Goal: Task Accomplishment & Management: Use online tool/utility

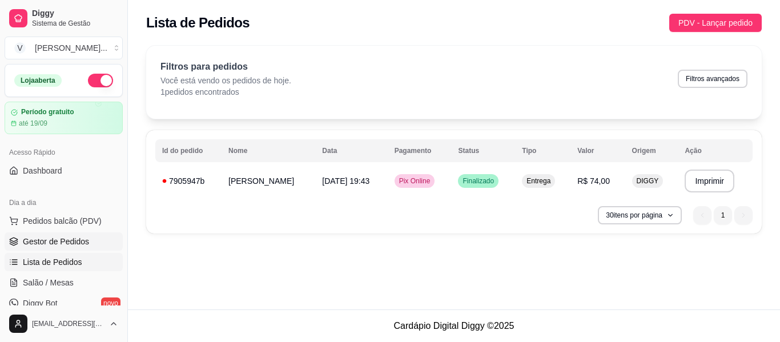
click at [62, 243] on span "Gestor de Pedidos" at bounding box center [56, 241] width 66 height 11
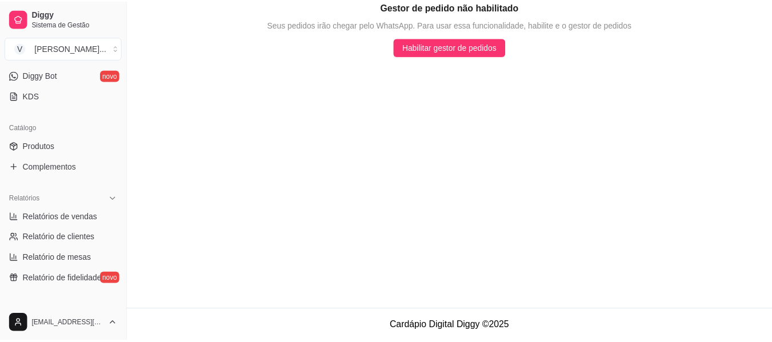
scroll to position [228, 0]
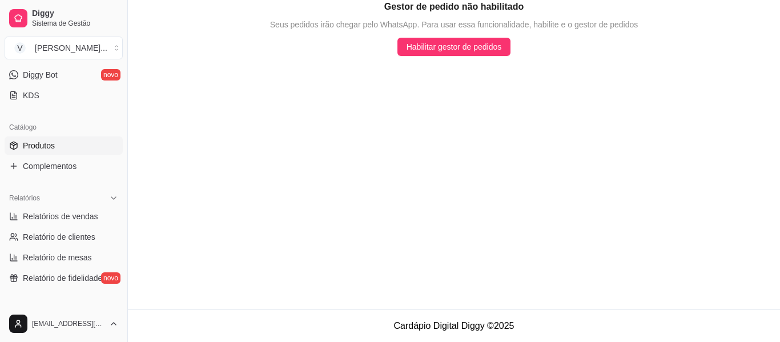
click at [52, 145] on span "Produtos" at bounding box center [39, 145] width 32 height 11
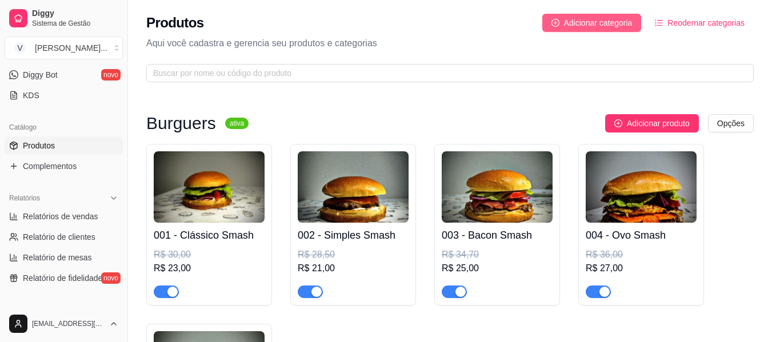
click at [563, 19] on button "Adicionar categoria" at bounding box center [591, 23] width 99 height 18
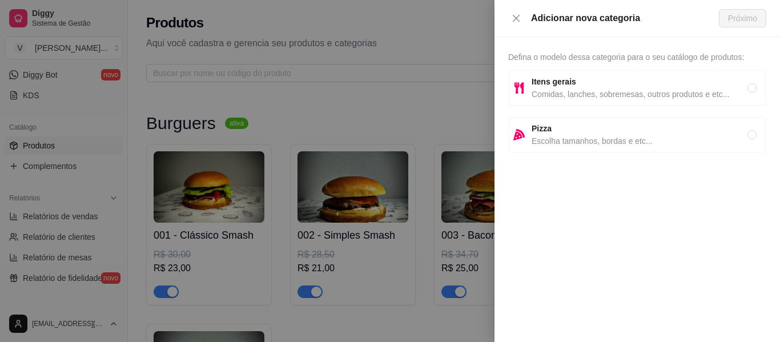
click at [550, 98] on span "Comidas, lanches, sobremesas, outros produtos e etc..." at bounding box center [640, 94] width 216 height 13
radio input "true"
click at [725, 20] on button "Próximo" at bounding box center [742, 18] width 47 height 18
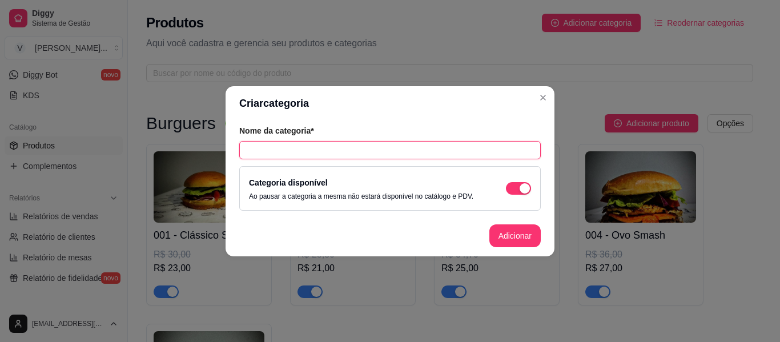
click at [323, 155] on input "text" at bounding box center [390, 150] width 302 height 18
type input "Fritas"
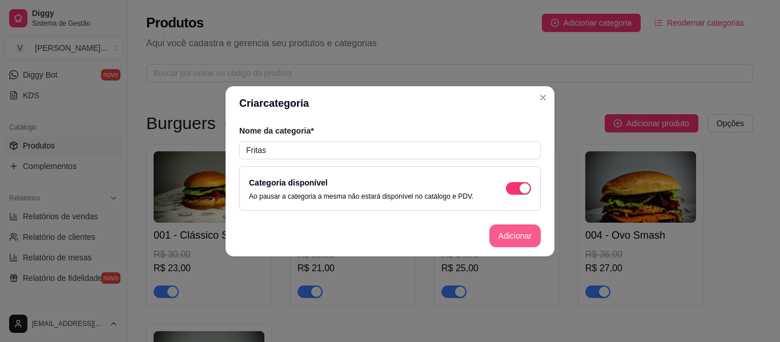
click at [508, 237] on button "Adicionar" at bounding box center [514, 235] width 51 height 23
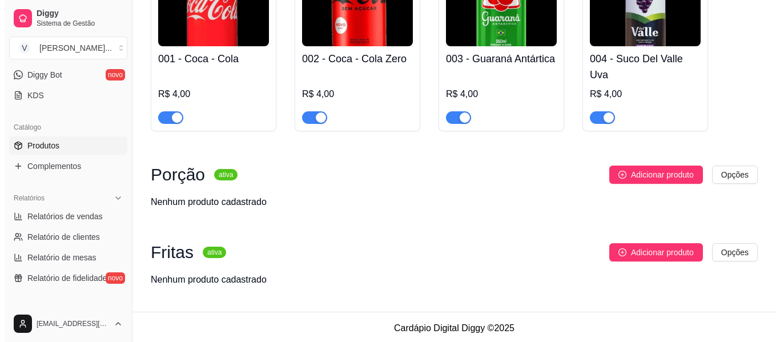
scroll to position [814, 0]
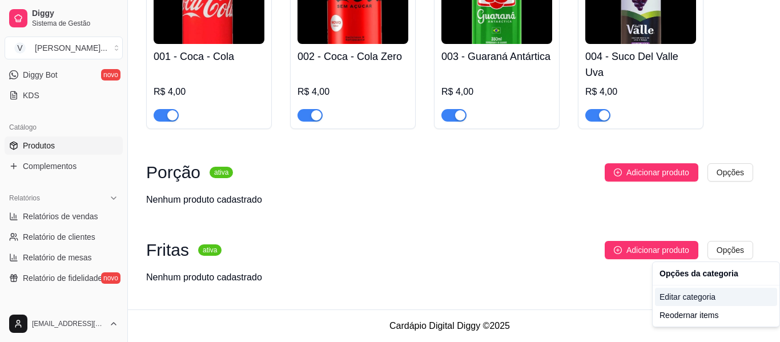
click at [688, 297] on div "Editar categoria" at bounding box center [716, 297] width 122 height 18
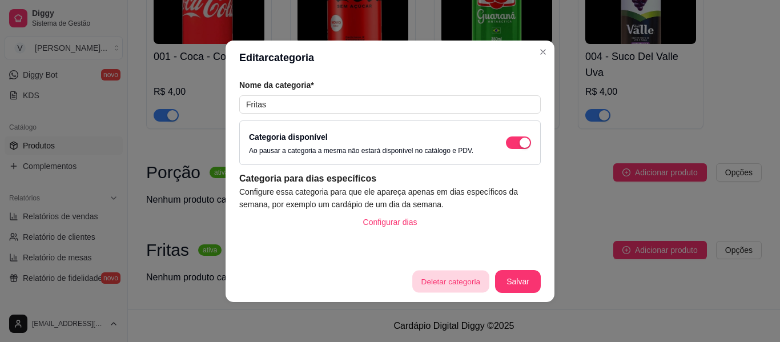
click at [457, 290] on button "Deletar categoria" at bounding box center [450, 281] width 77 height 22
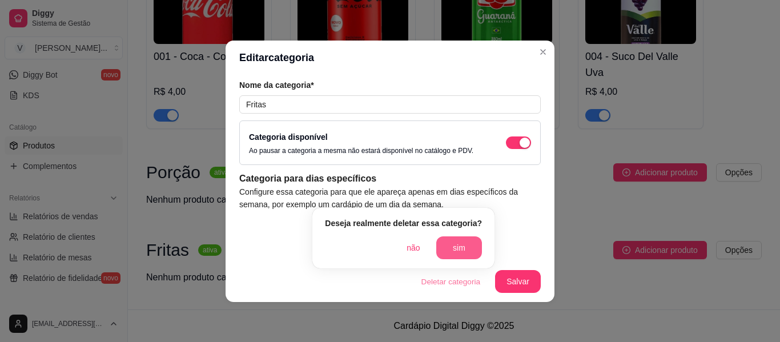
click at [445, 242] on button "sim" at bounding box center [459, 247] width 46 height 23
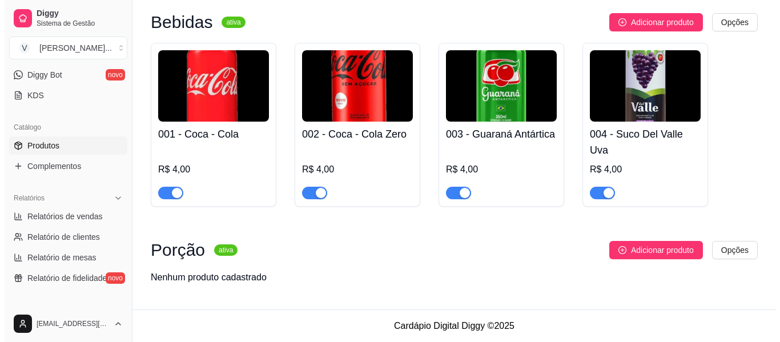
scroll to position [737, 0]
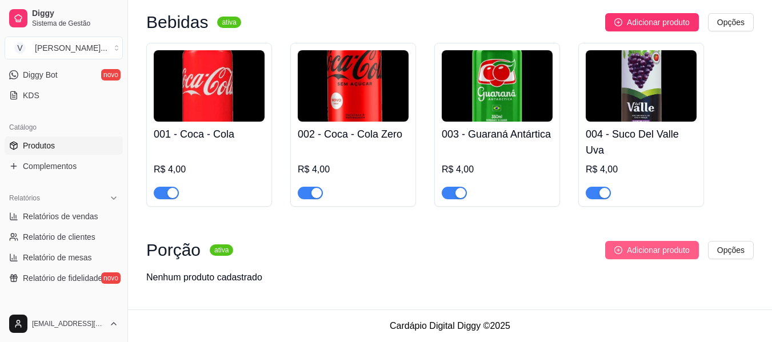
click at [650, 253] on span "Adicionar produto" at bounding box center [658, 250] width 63 height 13
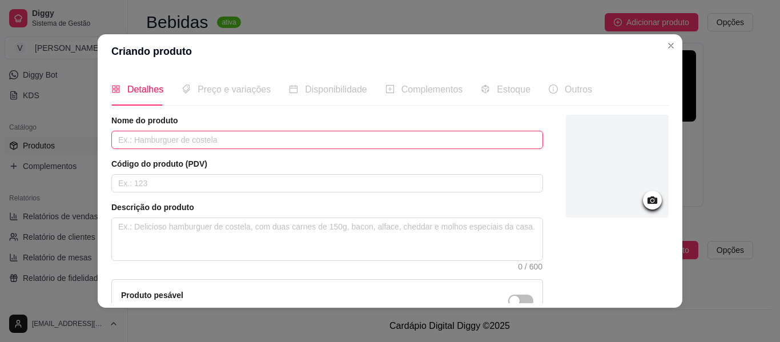
click at [156, 147] on input "text" at bounding box center [327, 140] width 432 height 18
type input "Fritas"
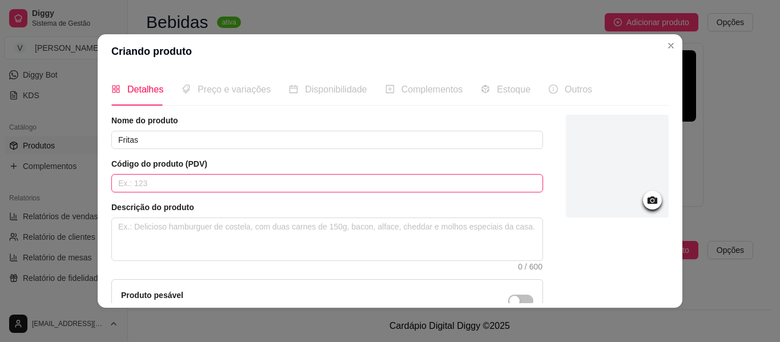
click at [156, 183] on input "text" at bounding box center [327, 183] width 432 height 18
type input "001"
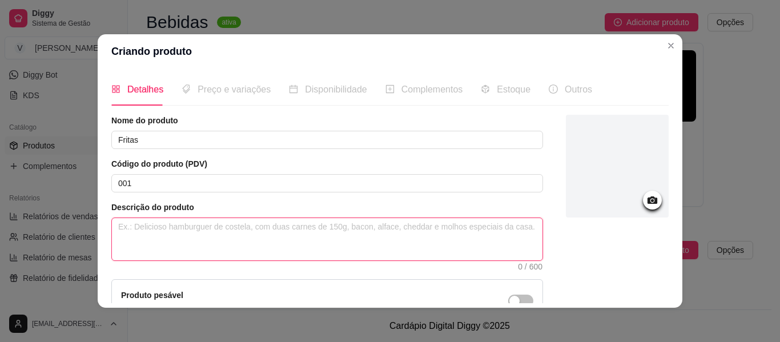
click at [155, 236] on textarea at bounding box center [327, 239] width 431 height 42
type textarea "15"
type textarea "150"
type textarea "15"
type textarea "1"
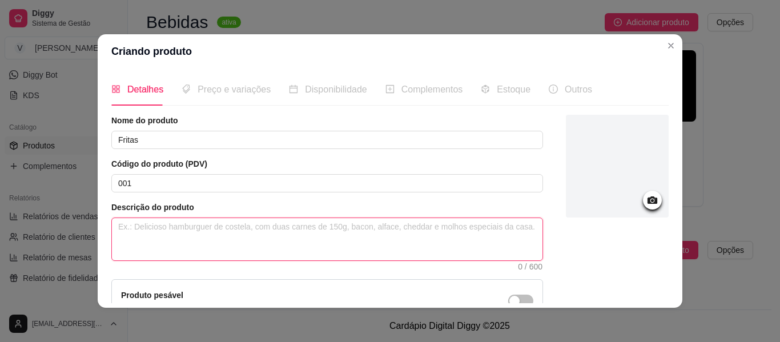
type textarea "P"
type textarea "Po"
type textarea "Por"
type textarea "Porçã"
type textarea "Porção"
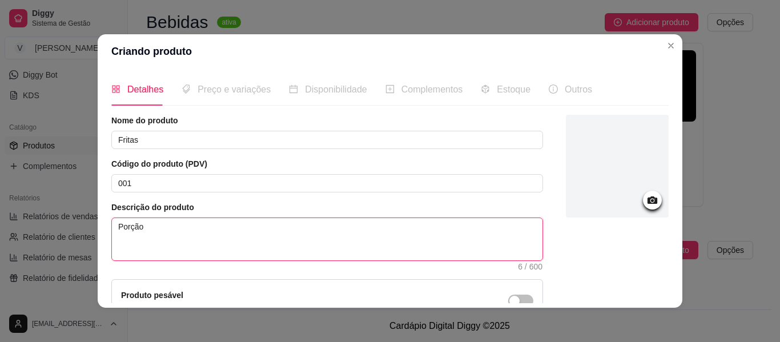
type textarea "Porção"
type textarea "Porção d"
type textarea "Porção de"
type textarea "Porção de 1"
type textarea "Porção de 15"
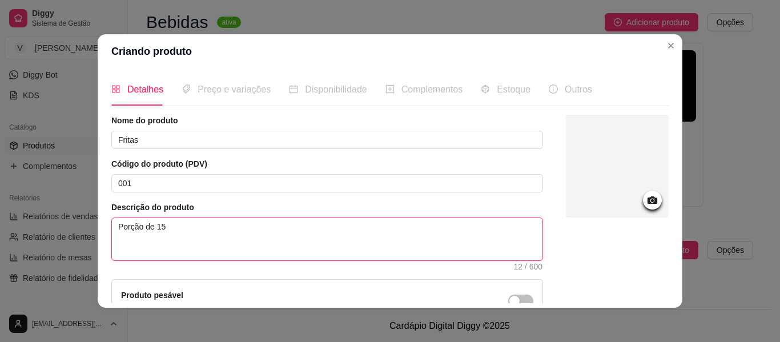
type textarea "Porção de 150"
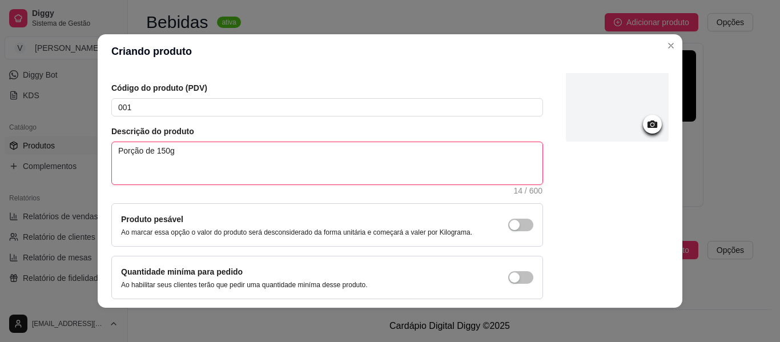
scroll to position [57, 0]
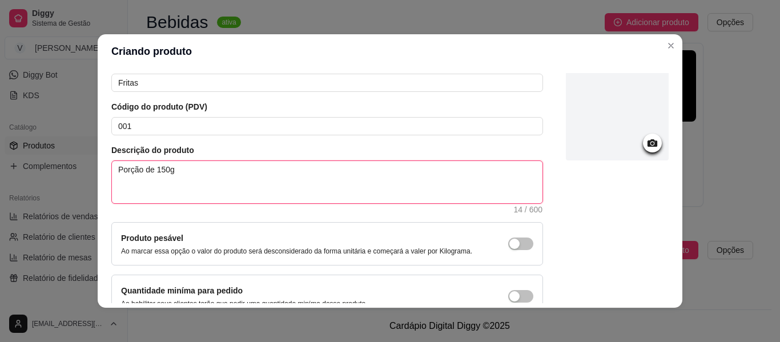
type textarea "Porção de 150g"
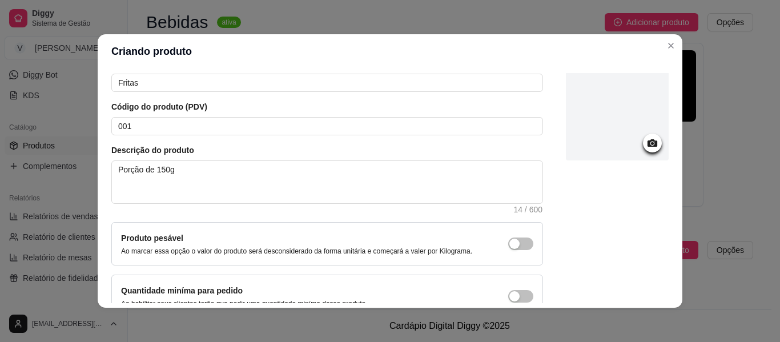
click at [577, 123] on div at bounding box center [617, 109] width 103 height 103
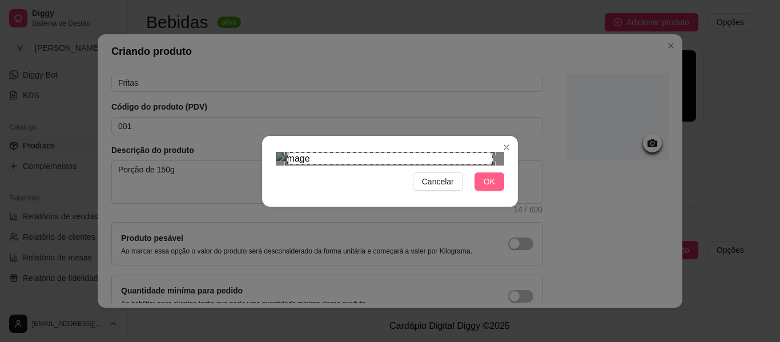
click at [492, 191] on button "OK" at bounding box center [490, 181] width 30 height 18
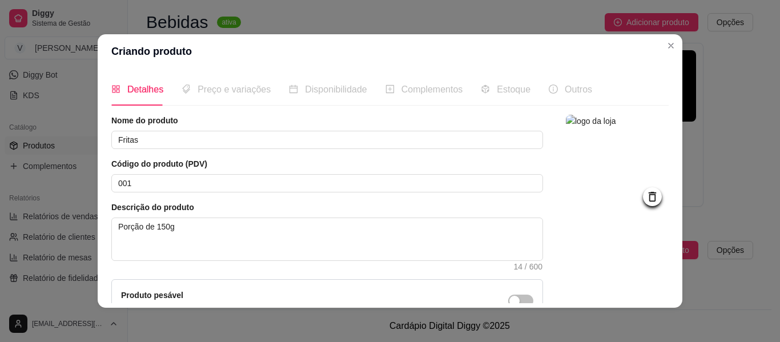
scroll to position [123, 0]
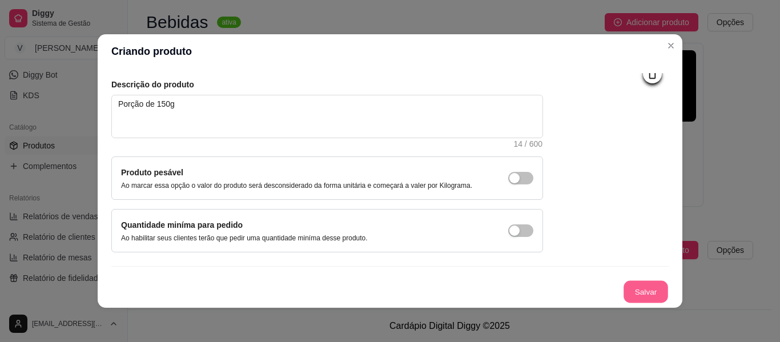
click at [627, 283] on button "Salvar" at bounding box center [646, 292] width 45 height 22
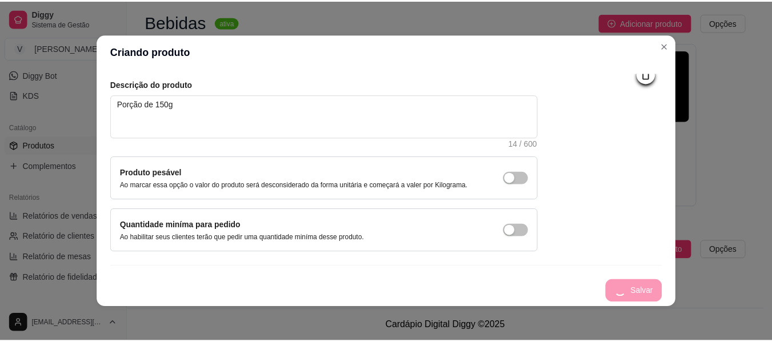
scroll to position [0, 0]
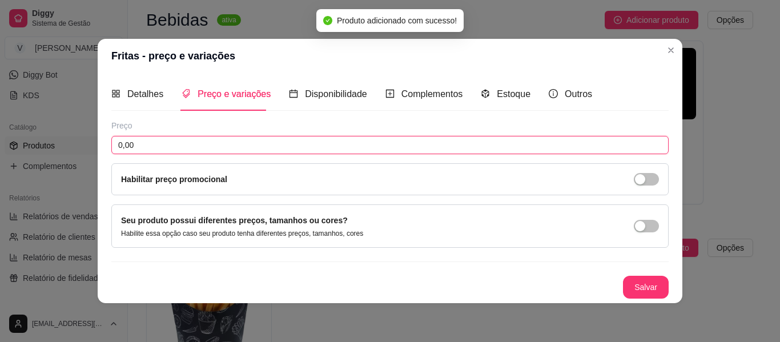
click at [196, 143] on input "0,00" at bounding box center [389, 145] width 557 height 18
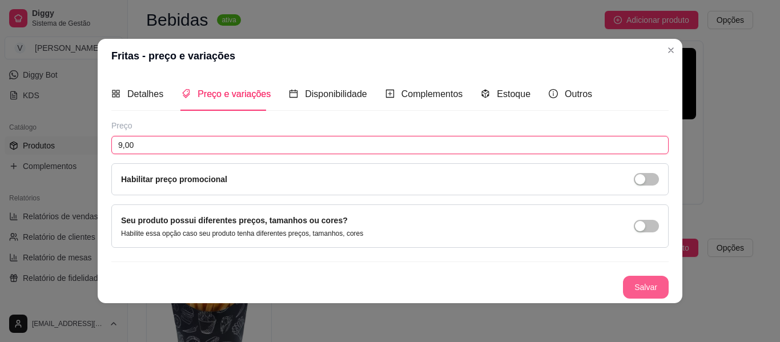
type input "9,00"
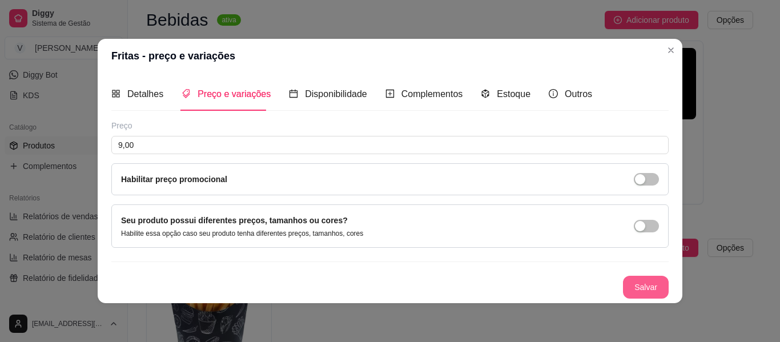
click at [651, 283] on button "Salvar" at bounding box center [646, 287] width 46 height 23
